Goal: Task Accomplishment & Management: Manage account settings

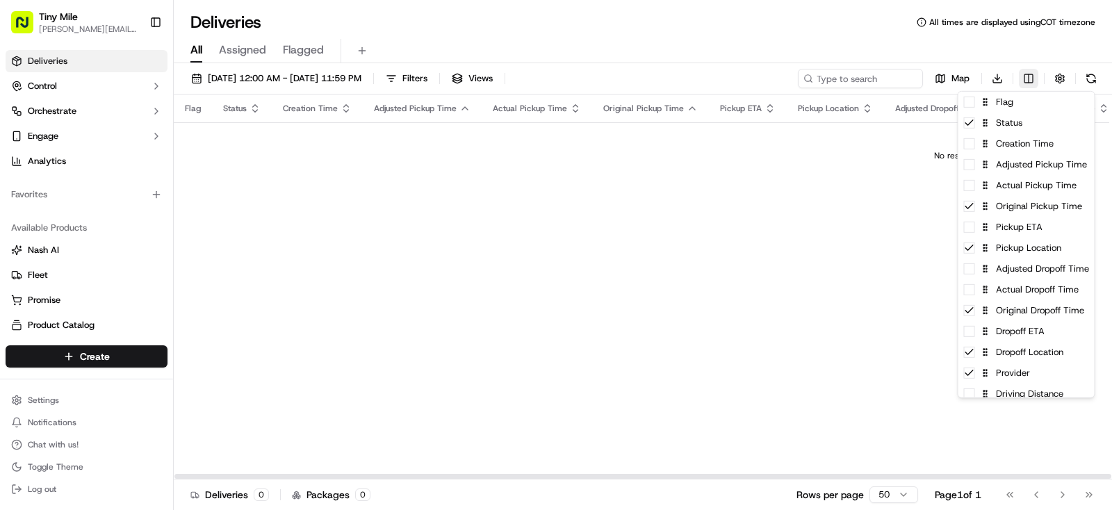
click at [1030, 79] on html "Tiny Mile [PERSON_NAME][EMAIL_ADDRESS] Toggle Sidebar Deliveries Control Orches…" at bounding box center [556, 255] width 1112 height 510
click at [969, 106] on span at bounding box center [969, 102] width 11 height 11
click at [970, 109] on div "Flag" at bounding box center [1026, 102] width 136 height 21
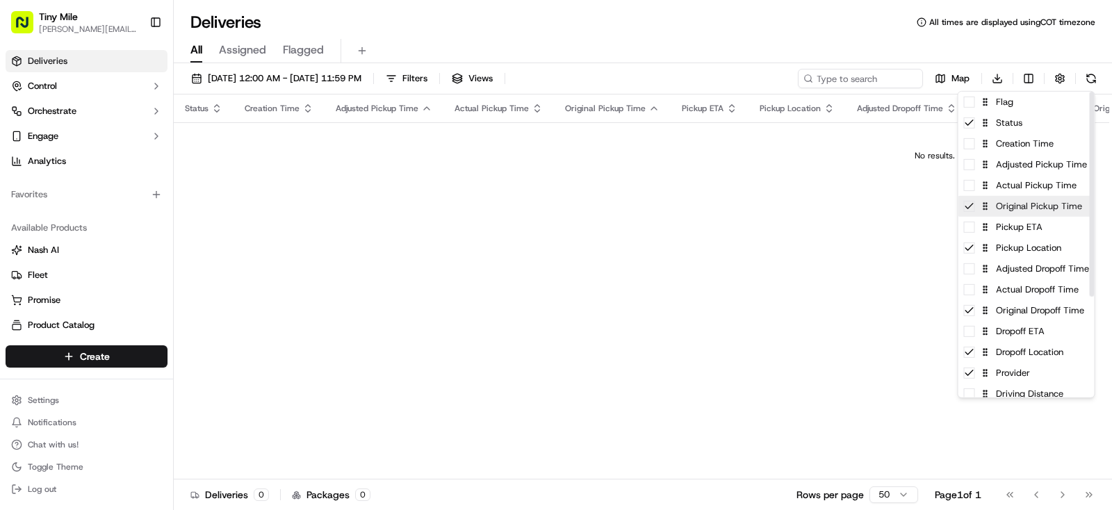
drag, startPoint x: 975, startPoint y: 208, endPoint x: 979, endPoint y: 228, distance: 19.9
click at [973, 210] on div "Original Pickup Time" at bounding box center [1026, 206] width 136 height 21
click at [971, 233] on div "Pickup ETA" at bounding box center [1026, 227] width 136 height 21
click at [971, 232] on icon at bounding box center [969, 227] width 11 height 11
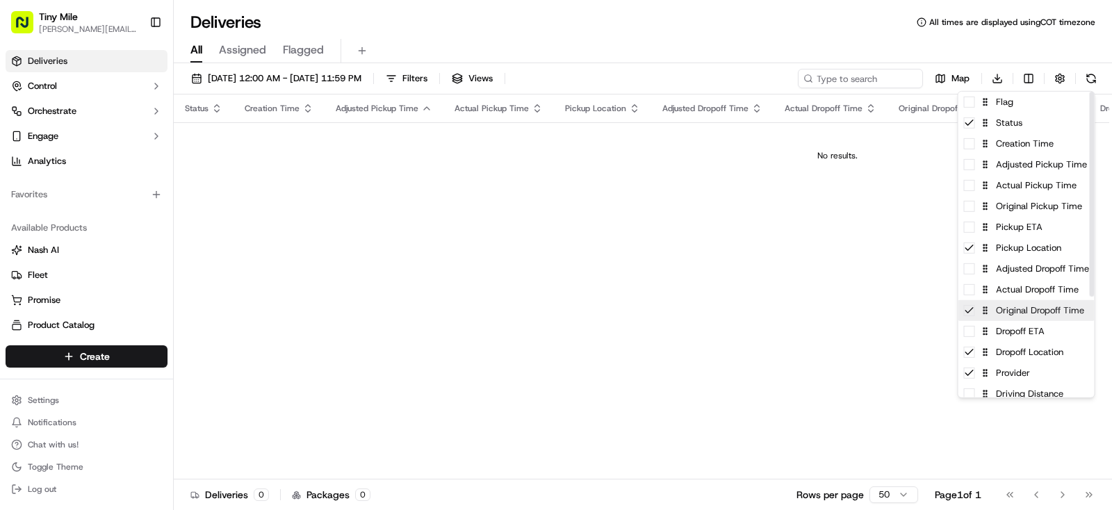
drag, startPoint x: 968, startPoint y: 308, endPoint x: 970, endPoint y: 317, distance: 8.6
click at [968, 311] on icon at bounding box center [969, 310] width 11 height 11
click at [974, 336] on span at bounding box center [969, 331] width 11 height 11
click at [972, 336] on icon at bounding box center [969, 331] width 11 height 11
click at [741, 348] on html "Tiny Mile [PERSON_NAME][EMAIL_ADDRESS] Toggle Sidebar Deliveries Control Orches…" at bounding box center [556, 255] width 1112 height 510
